Goal: Task Accomplishment & Management: Manage account settings

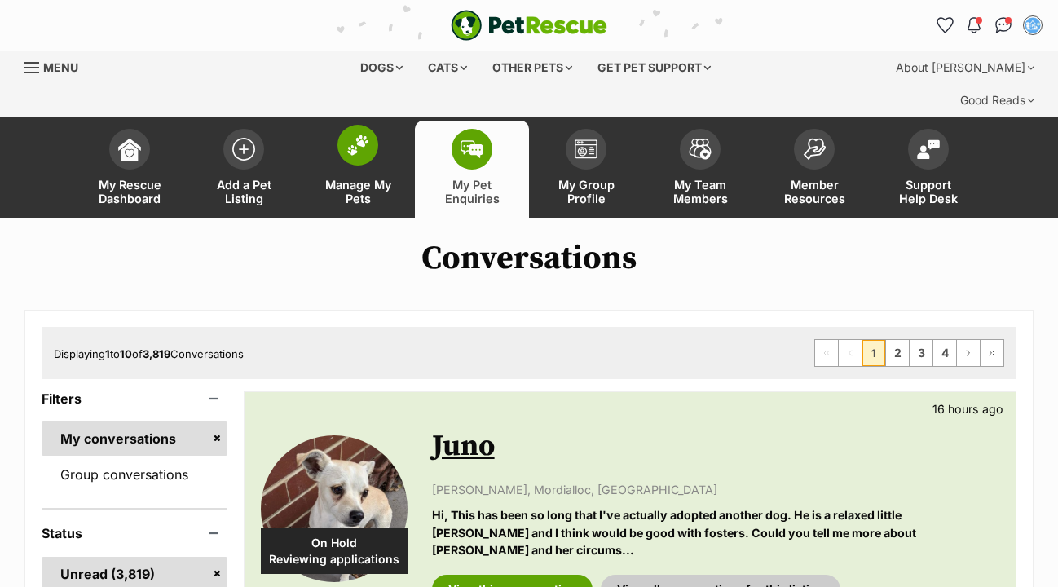
click at [364, 125] on span at bounding box center [357, 145] width 41 height 41
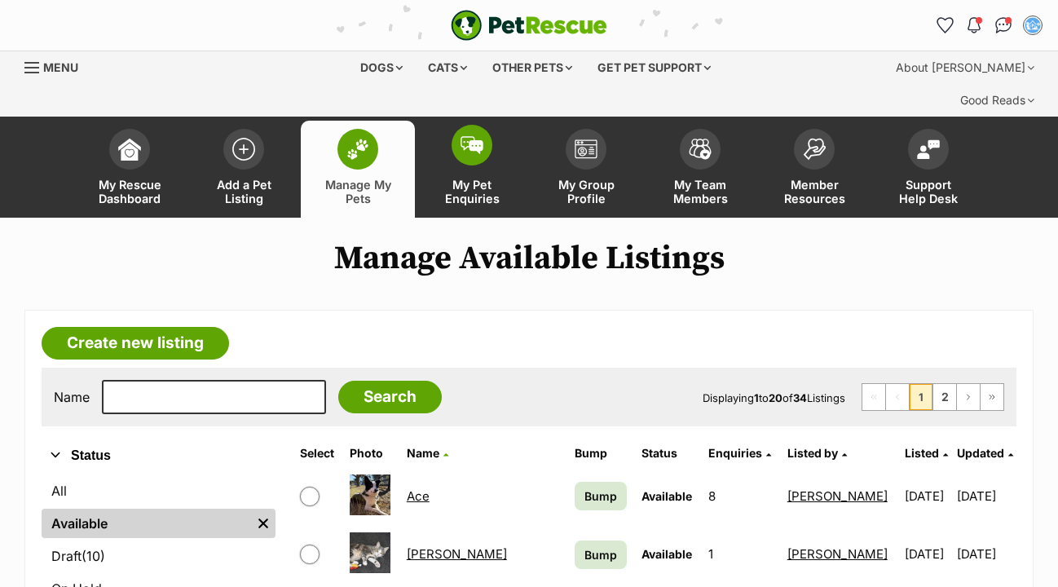
click at [479, 136] on img at bounding box center [471, 145] width 23 height 18
